Goal: Task Accomplishment & Management: Manage account settings

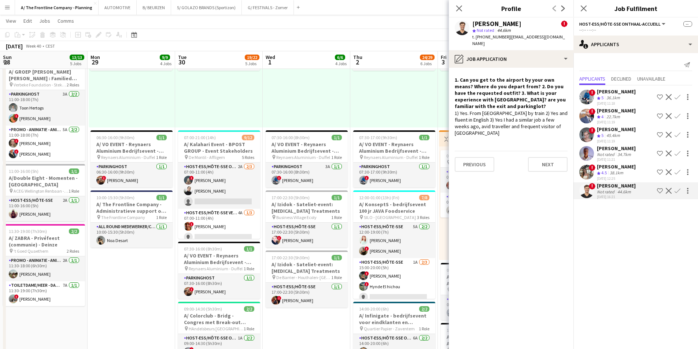
scroll to position [0, 215]
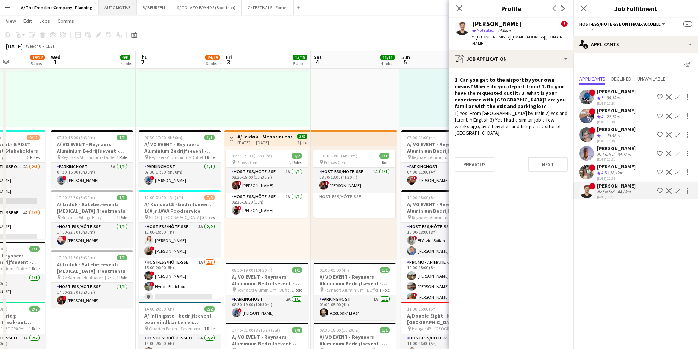
click at [119, 10] on button "AUTOMOTIVE Close" at bounding box center [118, 7] width 38 height 14
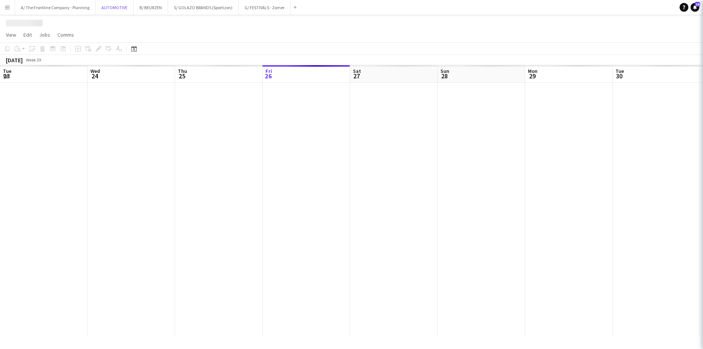
scroll to position [0, 175]
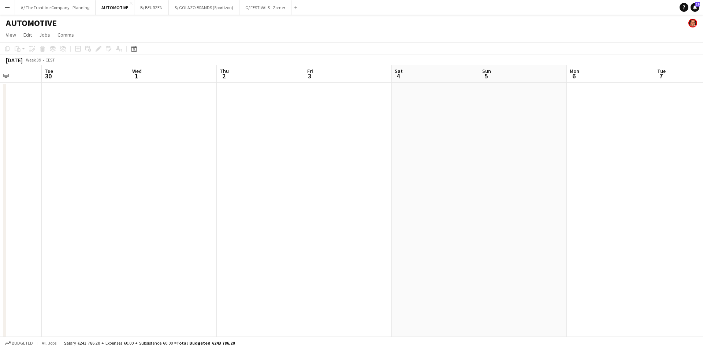
drag, startPoint x: 88, startPoint y: 176, endPoint x: -121, endPoint y: 163, distance: 208.4
click at [0, 163] on html "Menu Boards Boards Boards All jobs Status Workforce Workforce My Workforce Recr…" at bounding box center [351, 308] width 703 height 617
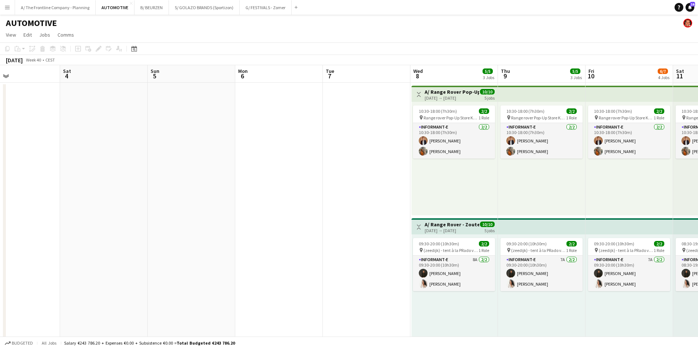
drag, startPoint x: 340, startPoint y: 172, endPoint x: 53, endPoint y: 174, distance: 286.1
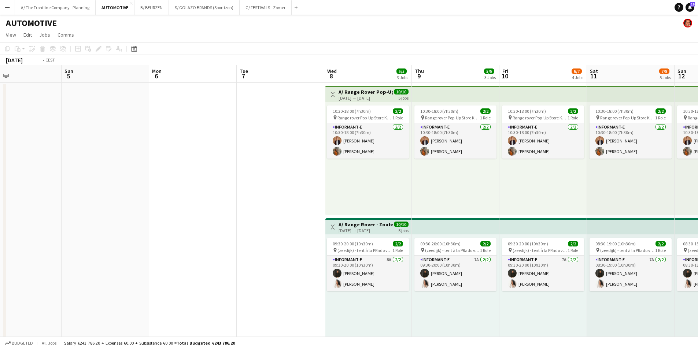
scroll to position [0, 280]
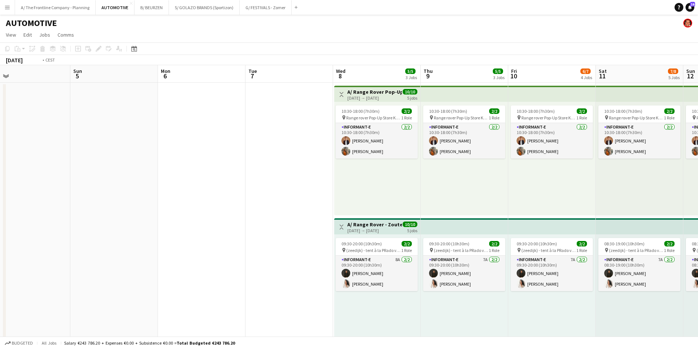
drag, startPoint x: 318, startPoint y: 192, endPoint x: -132, endPoint y: 150, distance: 451.8
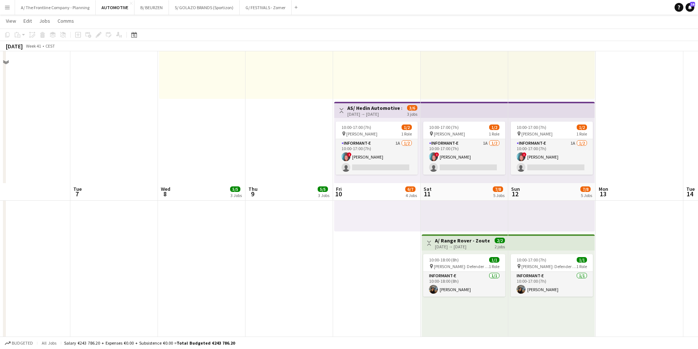
scroll to position [330, 0]
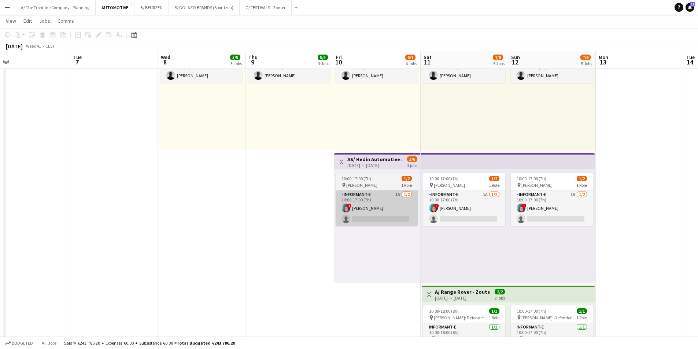
click at [374, 222] on app-card-role "Informant-e 1A [DATE] 10:00-17:00 (7h) ! [PERSON_NAME] single-neutral-actions" at bounding box center [377, 208] width 82 height 36
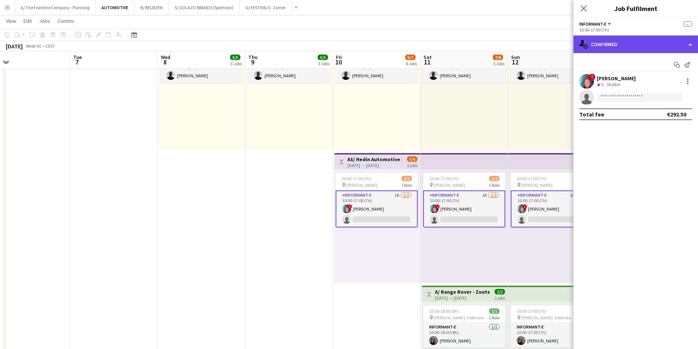
click at [641, 44] on div "single-neutral-actions-check-2 Confirmed" at bounding box center [635, 45] width 125 height 18
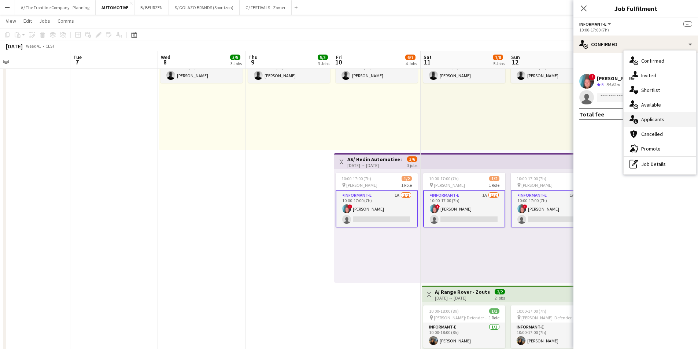
click at [644, 119] on span "Applicants" at bounding box center [652, 119] width 23 height 7
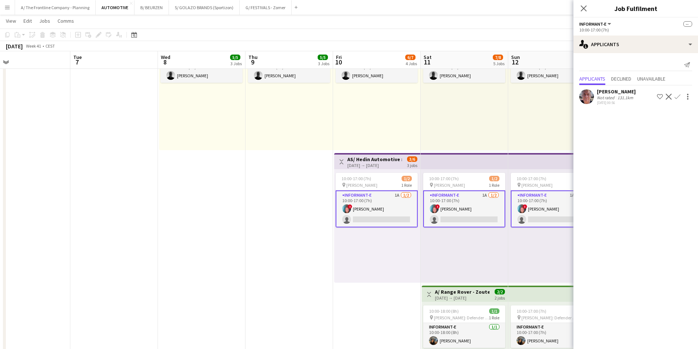
click at [388, 212] on app-card-role "Informant-e 1A [DATE] 10:00-17:00 (7h) ! [PERSON_NAME] single-neutral-actions" at bounding box center [377, 208] width 82 height 37
click at [380, 206] on app-card-role "Informant-e 1A [DATE] 10:00-17:00 (7h) ! [PERSON_NAME] single-neutral-actions" at bounding box center [377, 208] width 82 height 37
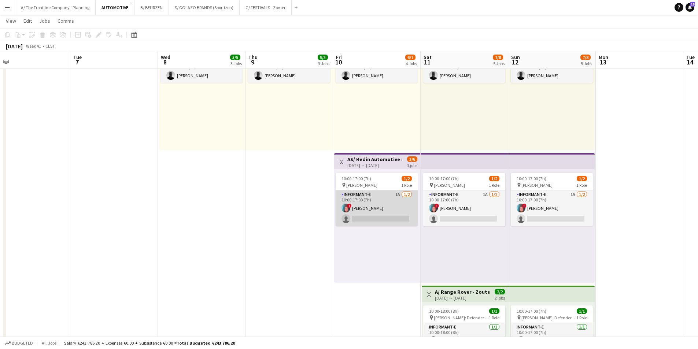
click at [386, 211] on app-card-role "Informant-e 1A [DATE] 10:00-17:00 (7h) ! [PERSON_NAME] single-neutral-actions" at bounding box center [377, 208] width 82 height 36
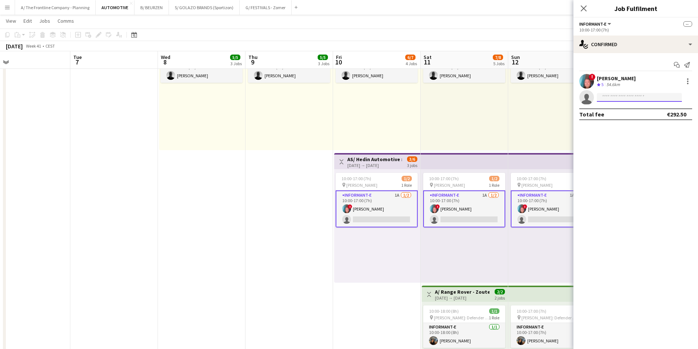
click at [620, 96] on input at bounding box center [639, 97] width 85 height 9
type input "*****"
click at [620, 111] on span "[EMAIL_ADDRESS][DOMAIN_NAME]" at bounding box center [639, 114] width 73 height 6
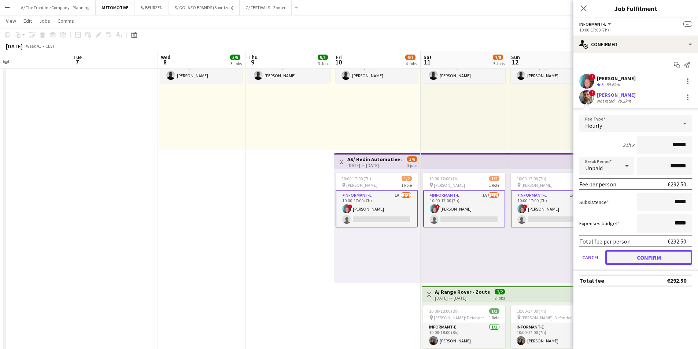
click at [657, 264] on button "Confirm" at bounding box center [648, 257] width 87 height 15
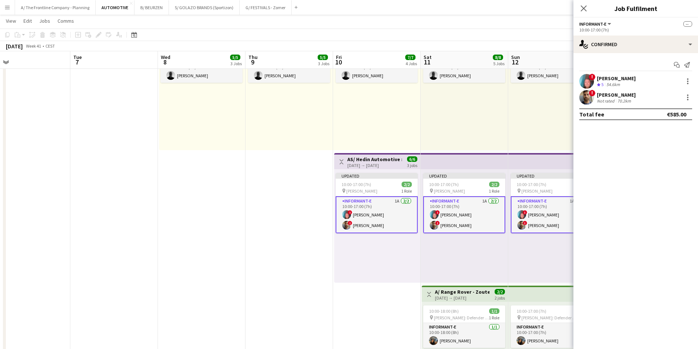
click at [425, 256] on div "Updated 10:00-17:00 (7h) 2/2 pin Knokke [STREET_ADDRESS] Role Informant-e 1A [D…" at bounding box center [464, 226] width 88 height 114
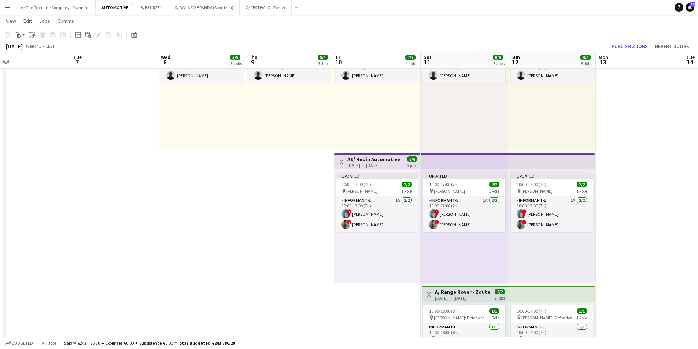
click at [631, 53] on app-board-header-date "Mon 13" at bounding box center [640, 60] width 88 height 18
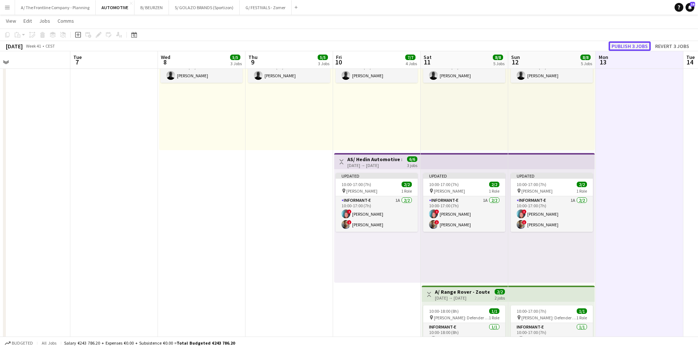
click at [636, 44] on button "Publish 3 jobs" at bounding box center [629, 46] width 42 height 10
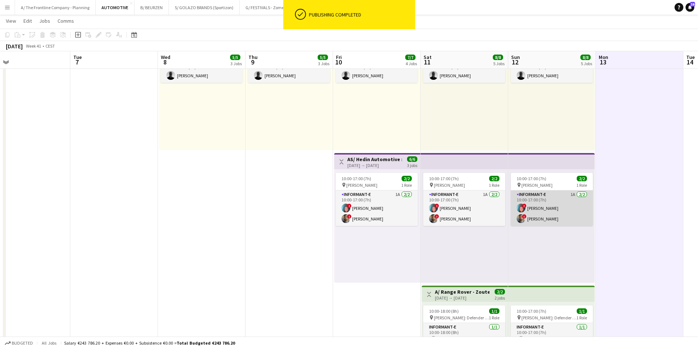
click at [552, 211] on app-card-role "Informant-e 1A [DATE] 10:00-17:00 (7h) ! [PERSON_NAME] ! Fehmy Fatnassi" at bounding box center [552, 208] width 82 height 36
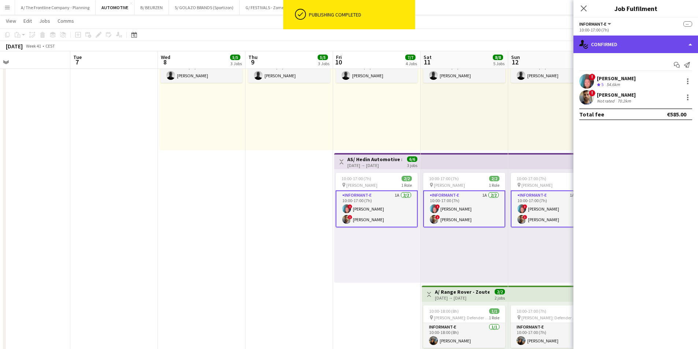
click at [633, 44] on div "single-neutral-actions-check-2 Confirmed" at bounding box center [635, 45] width 125 height 18
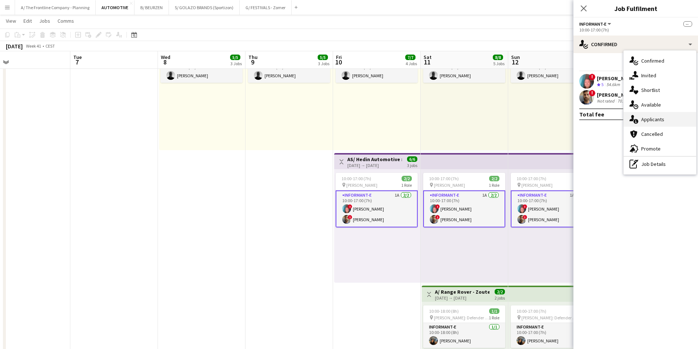
click at [643, 119] on span "Applicants" at bounding box center [652, 119] width 23 height 7
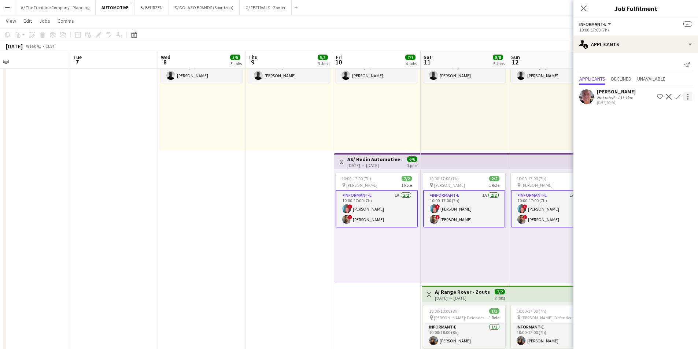
click at [687, 98] on div at bounding box center [687, 96] width 9 height 9
click at [671, 113] on span "Send notification" at bounding box center [664, 110] width 43 height 6
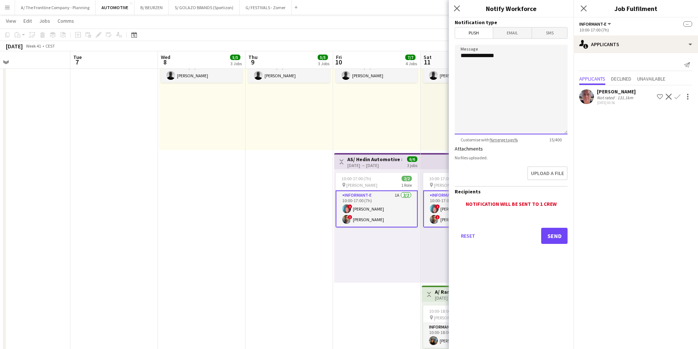
click at [536, 70] on textarea "**********" at bounding box center [511, 90] width 113 height 90
type textarea "**********"
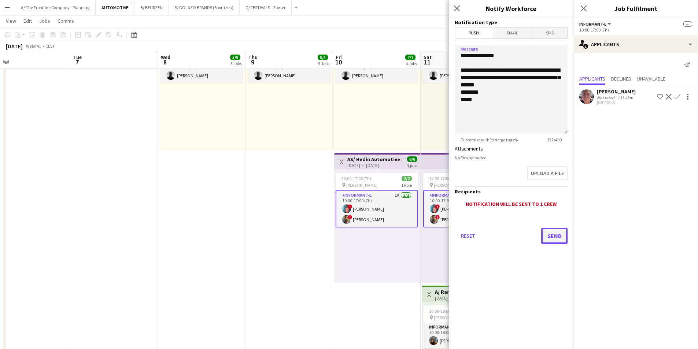
click at [550, 233] on button "Send" at bounding box center [554, 236] width 26 height 16
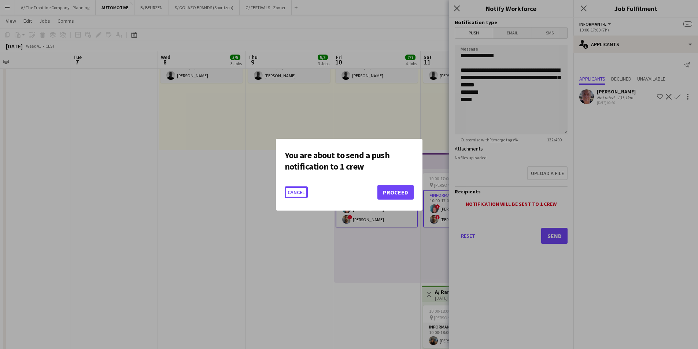
scroll to position [0, 0]
click at [411, 194] on button "Proceed" at bounding box center [395, 192] width 36 height 15
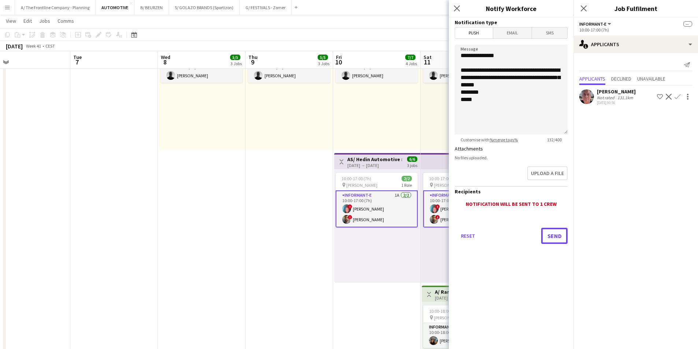
scroll to position [330, 0]
